Goal: Transaction & Acquisition: Book appointment/travel/reservation

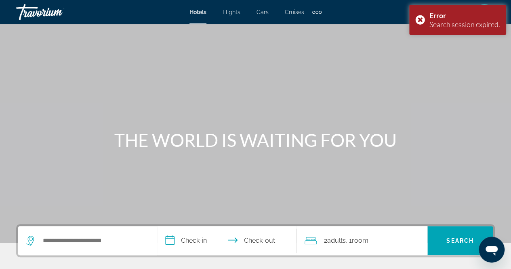
click at [106, 46] on div "Main content" at bounding box center [255, 121] width 511 height 242
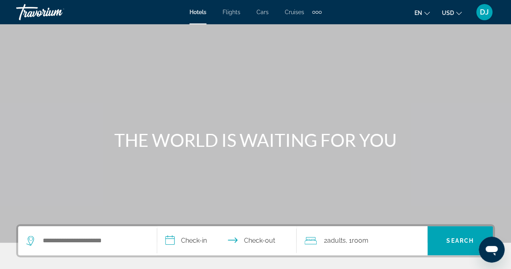
click at [482, 12] on span "DJ" at bounding box center [484, 12] width 9 height 8
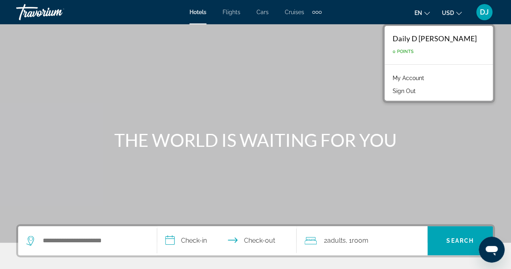
click at [457, 37] on div "Daily D Jimenez Alvarez" at bounding box center [434, 38] width 84 height 9
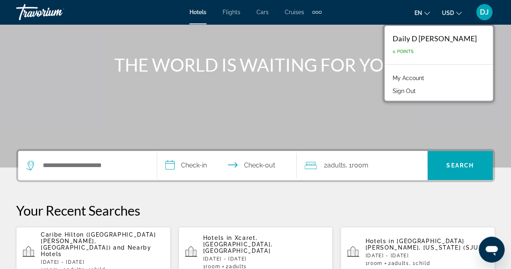
scroll to position [76, 0]
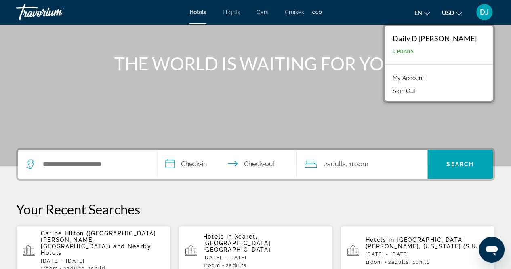
click at [126, 240] on p "Caribe Hilton (San Juan, PR) and Nearby Hotels" at bounding box center [102, 243] width 123 height 26
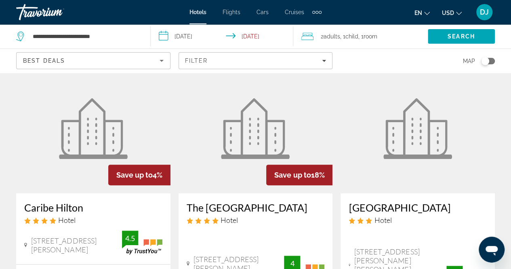
scroll to position [38, 0]
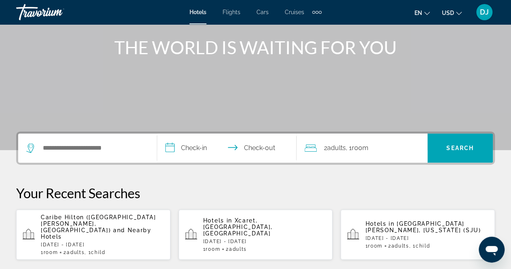
scroll to position [99, 0]
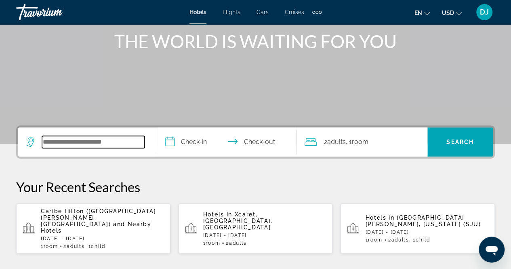
click at [111, 144] on input "Search hotel destination" at bounding box center [93, 142] width 103 height 12
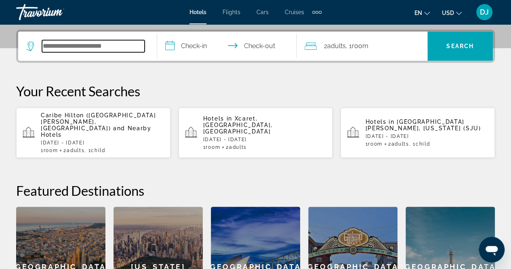
scroll to position [197, 0]
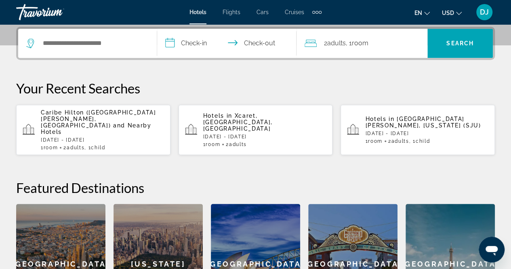
click at [115, 119] on p "Caribe Hilton (San Juan, PR) and Nearby Hotels" at bounding box center [102, 122] width 123 height 26
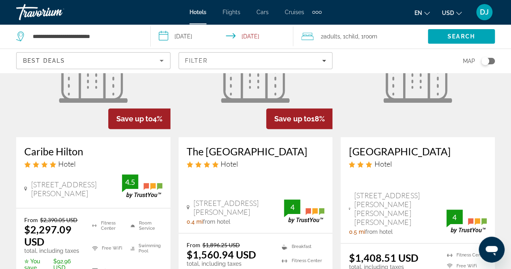
scroll to position [73, 0]
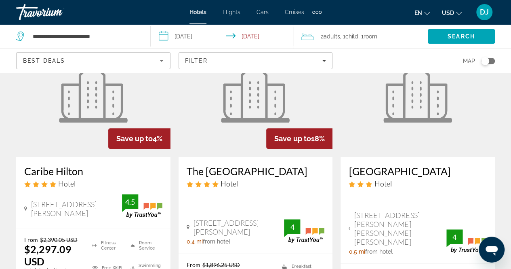
click at [103, 107] on img "Main content" at bounding box center [93, 92] width 69 height 61
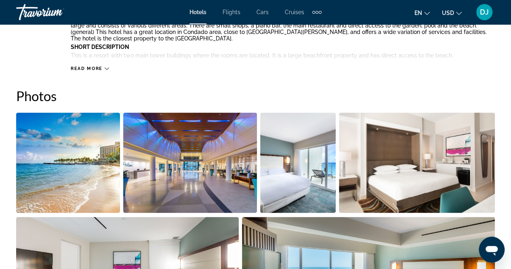
scroll to position [508, 0]
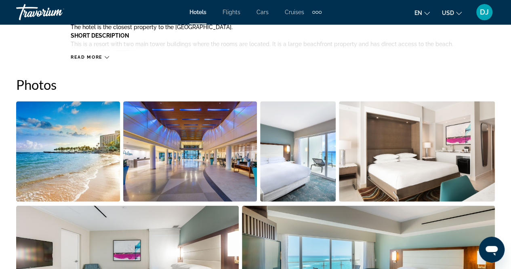
click at [82, 130] on img "Open full-screen image slider" at bounding box center [68, 151] width 104 height 100
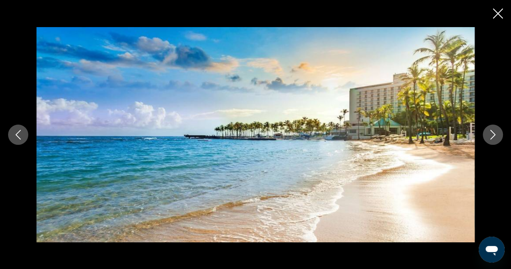
click at [496, 134] on icon "Next image" at bounding box center [493, 135] width 10 height 10
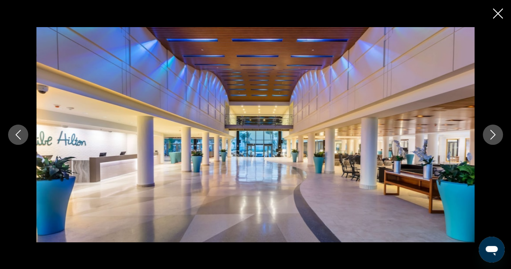
click at [497, 17] on icon "Close slideshow" at bounding box center [498, 13] width 10 height 10
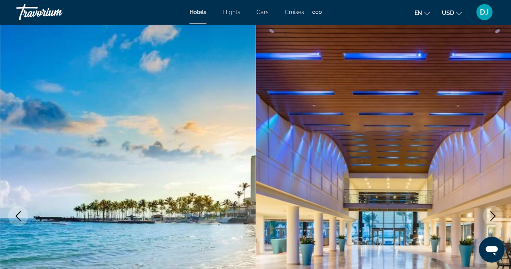
scroll to position [0, 0]
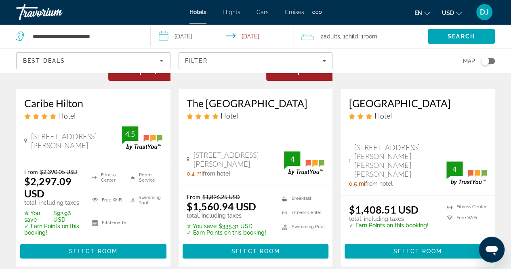
scroll to position [140, 0]
